Goal: Information Seeking & Learning: Learn about a topic

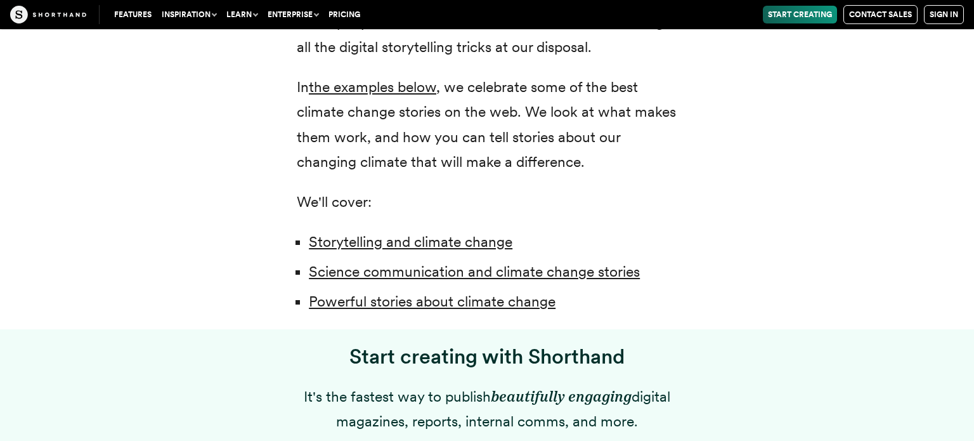
scroll to position [827, 0]
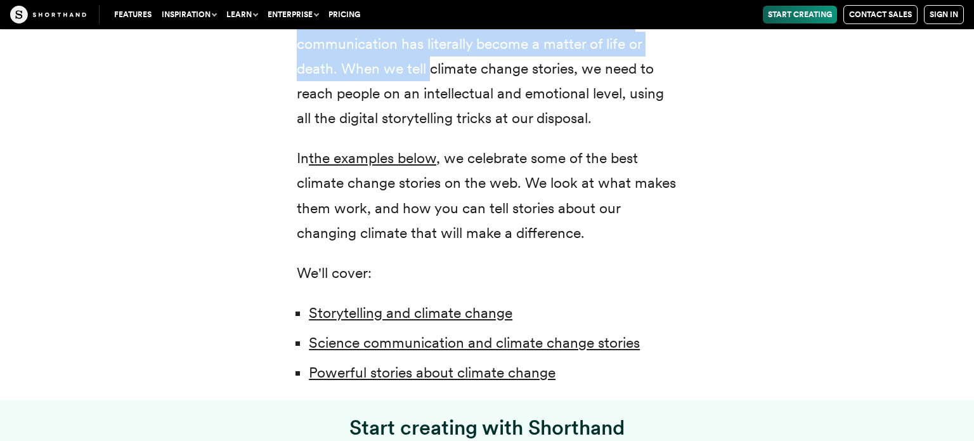
drag, startPoint x: 304, startPoint y: 369, endPoint x: 592, endPoint y: 243, distance: 314.4
copy div "Loremip dolors: ame conse adipi elit seddoeius t incidid utlaboreetdolo ma ali …"
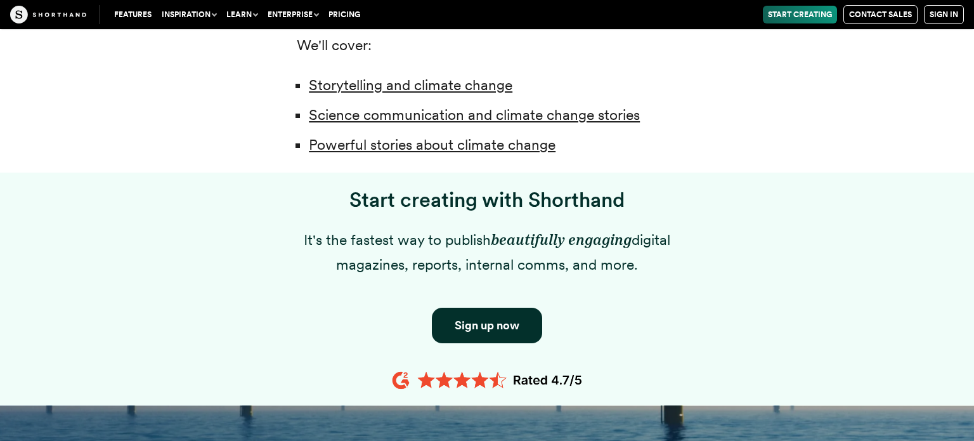
scroll to position [1055, 0]
click at [594, 114] on link "Science communication and climate change stories" at bounding box center [474, 114] width 331 height 18
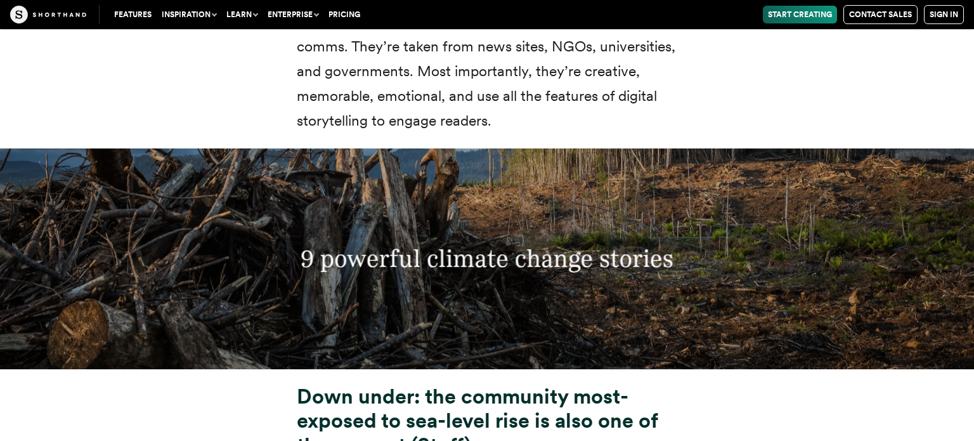
scroll to position [4265, 0]
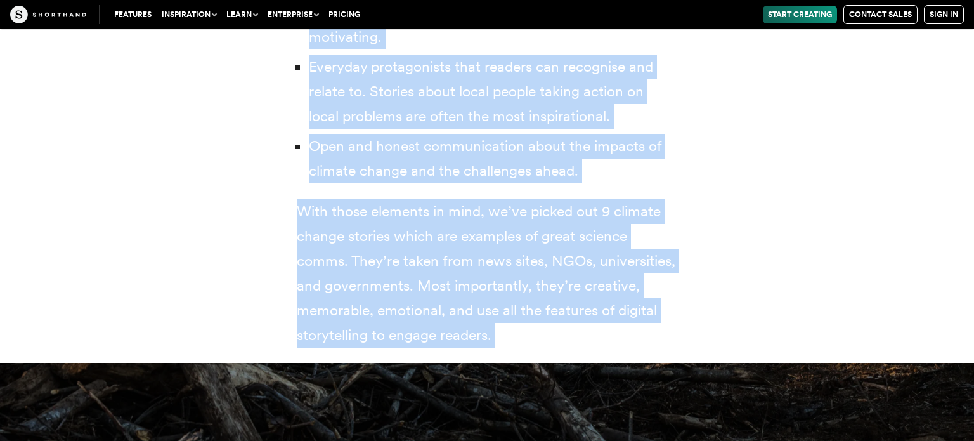
drag, startPoint x: 300, startPoint y: 270, endPoint x: 736, endPoint y: 401, distance: 455.5
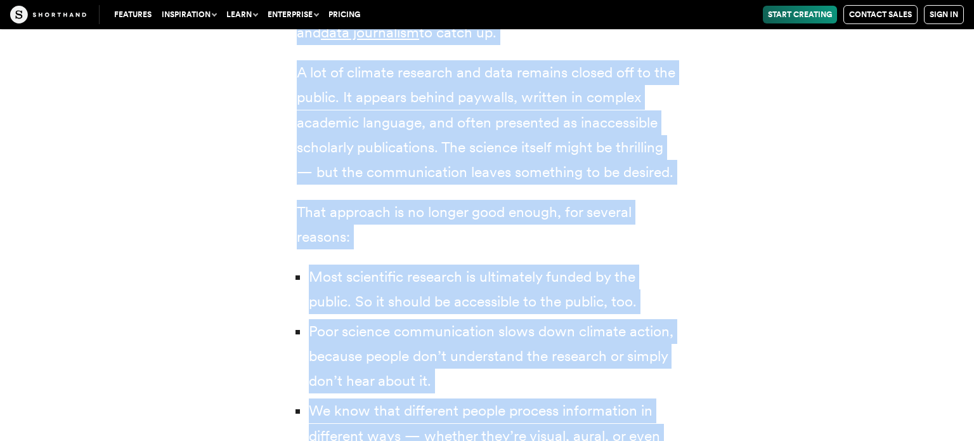
scroll to position [1055, 0]
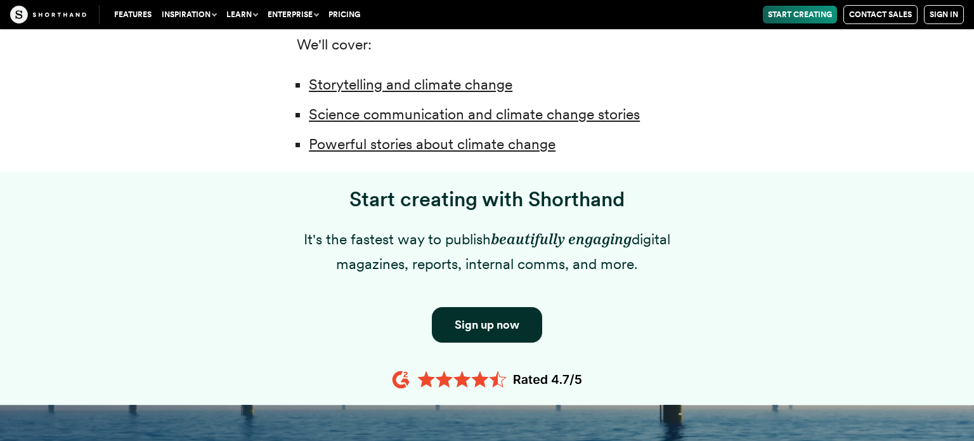
click at [705, 273] on div "Start creating with Shorthand It's the fastest way to publish beautifully engag…" at bounding box center [487, 288] width 863 height 233
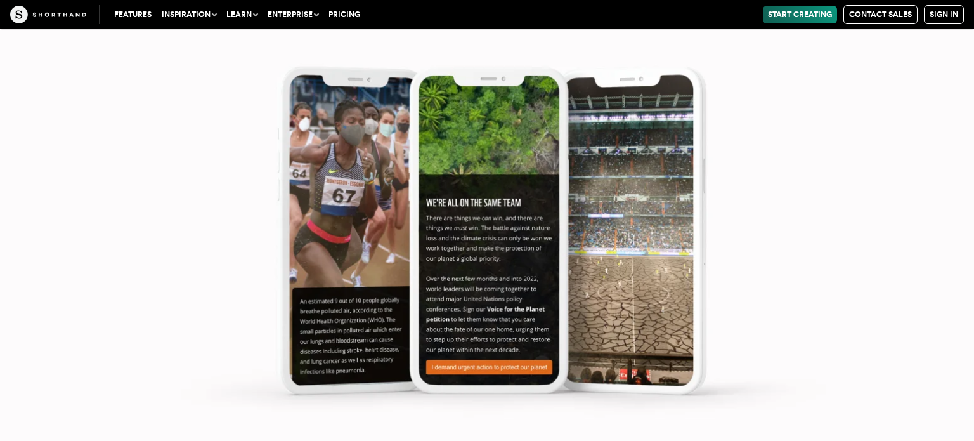
scroll to position [14121, 0]
